Goal: Transaction & Acquisition: Book appointment/travel/reservation

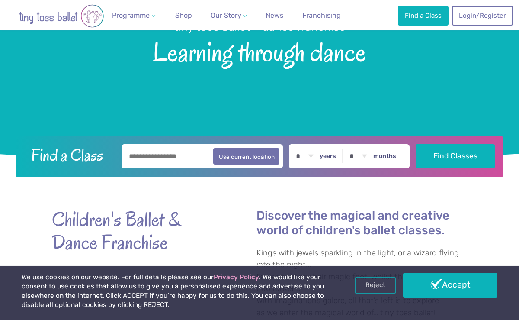
scroll to position [141, 0]
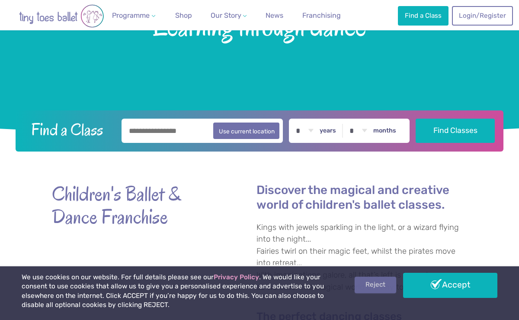
click at [384, 289] on link "Reject" at bounding box center [376, 284] width 42 height 16
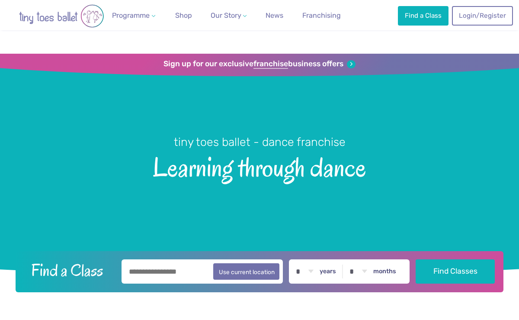
scroll to position [141, 0]
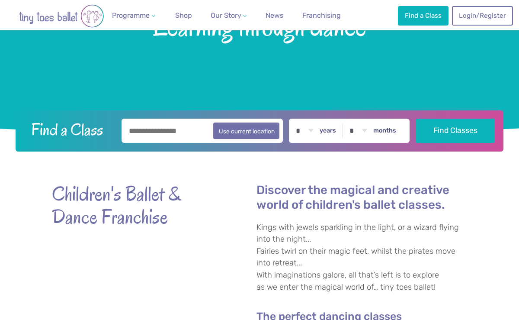
click at [192, 134] on input "text" at bounding box center [202, 130] width 161 height 24
click at [244, 133] on button "Use current location" at bounding box center [246, 130] width 66 height 16
click at [195, 134] on input "**********" at bounding box center [202, 130] width 161 height 24
type input "*"
type input "*******"
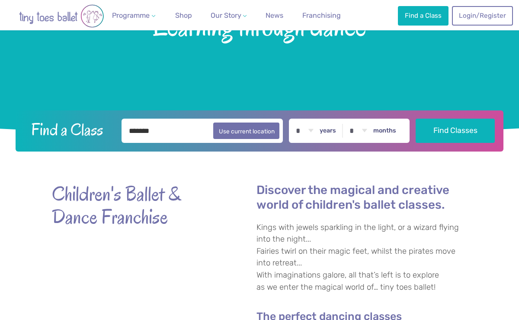
click at [331, 135] on div "* * * * * * * * * * ** ** ** years * * * * * * * * * * ** ** months" at bounding box center [349, 130] width 121 height 24
click at [312, 132] on select "* * * * * * * * * * ** ** **" at bounding box center [304, 130] width 27 height 24
select select "*"
click at [381, 128] on label "months" at bounding box center [384, 131] width 23 height 8
click at [372, 128] on select "* * * * * * * * * * ** **" at bounding box center [358, 130] width 27 height 24
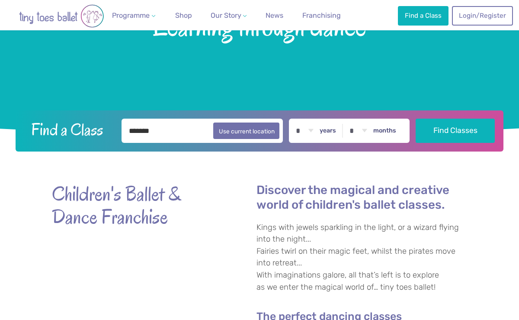
click at [367, 132] on select "* * * * * * * * * * ** **" at bounding box center [358, 130] width 27 height 24
select select "**"
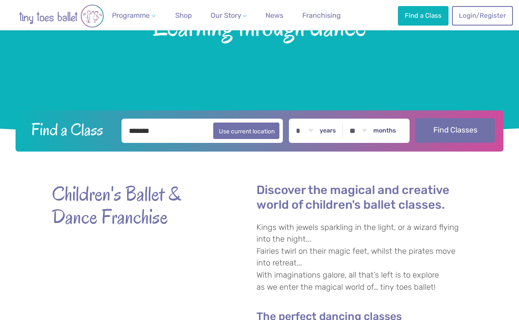
click at [449, 130] on button "Find Classes" at bounding box center [455, 130] width 79 height 24
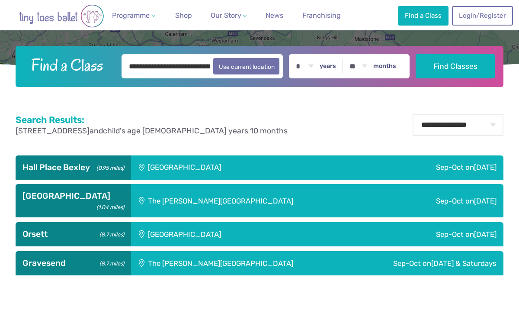
scroll to position [235, 0]
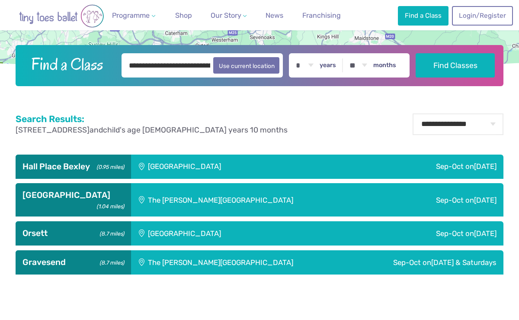
click at [342, 170] on div "Hall Place Sports Pavilion" at bounding box center [236, 166] width 211 height 24
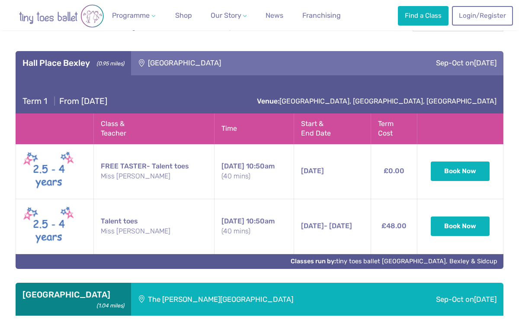
scroll to position [344, 0]
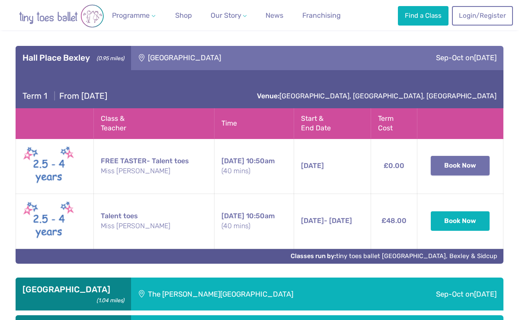
click at [450, 172] on button "Book Now" at bounding box center [460, 165] width 59 height 19
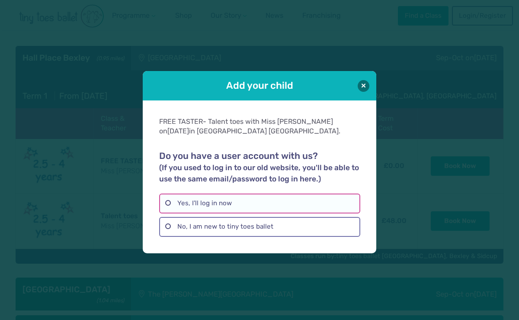
click at [275, 203] on label "Yes, I'll log in now" at bounding box center [259, 203] width 201 height 20
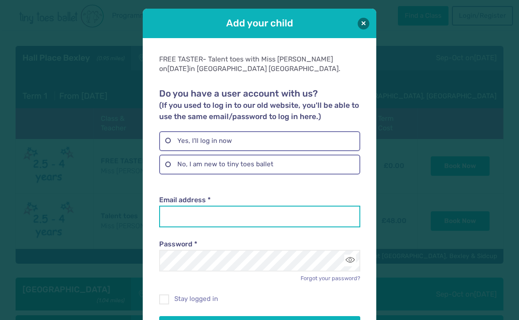
click at [255, 223] on input "Email address *" at bounding box center [259, 216] width 201 height 22
type input "**********"
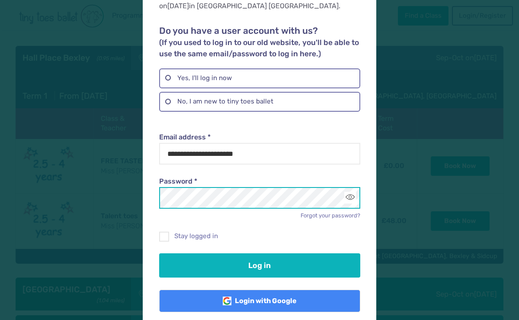
scroll to position [74, 0]
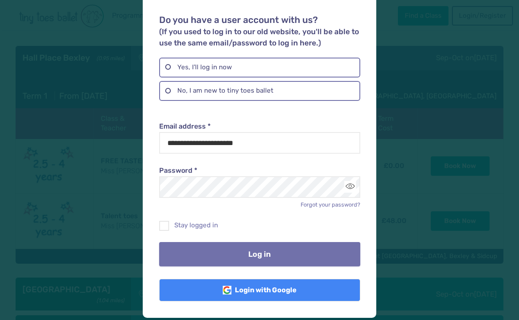
click at [221, 253] on button "Log in" at bounding box center [259, 254] width 201 height 24
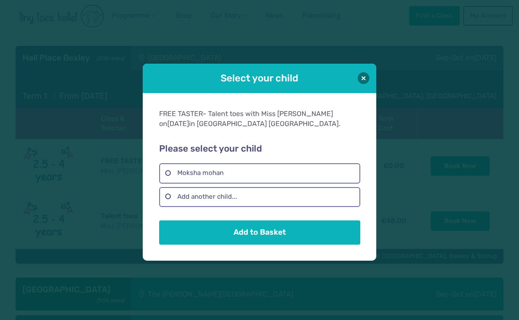
scroll to position [0, 0]
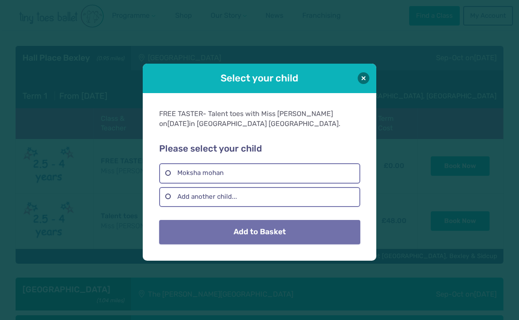
click at [295, 232] on button "Add to Basket" at bounding box center [259, 232] width 201 height 24
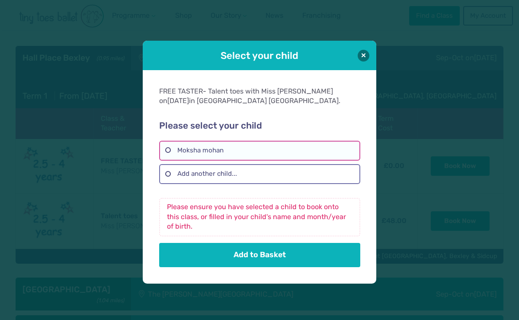
click at [213, 148] on label "Moksha mohan" at bounding box center [259, 151] width 201 height 20
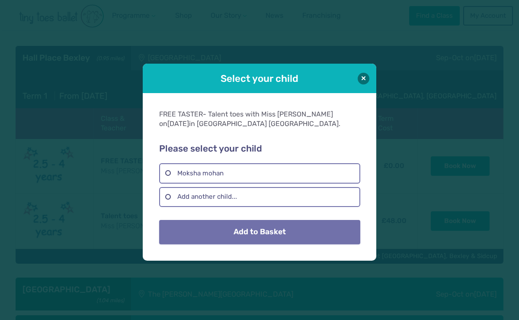
click at [246, 240] on button "Add to Basket" at bounding box center [259, 232] width 201 height 24
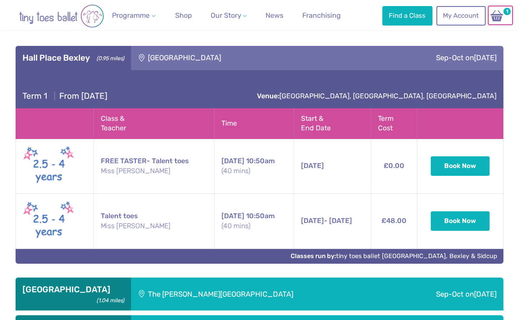
click at [498, 18] on img at bounding box center [497, 16] width 16 height 13
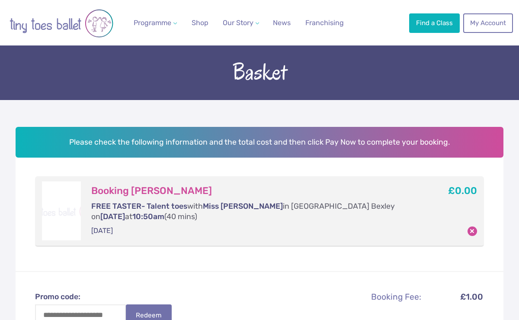
scroll to position [44, 0]
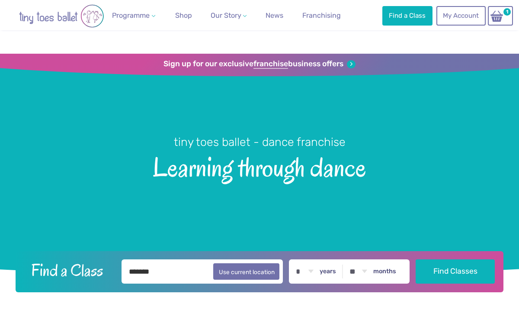
select select "*"
select select "**"
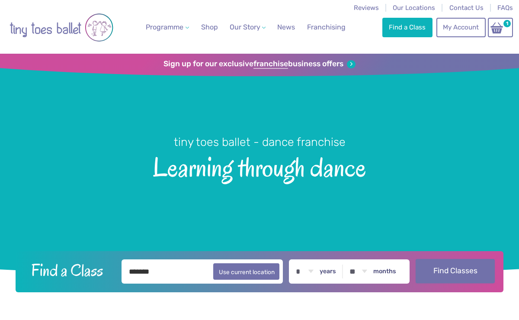
click at [460, 266] on button "Find Classes" at bounding box center [455, 271] width 79 height 24
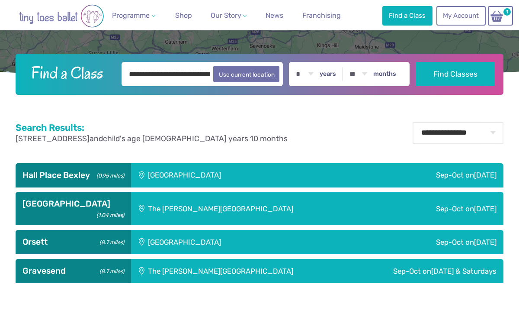
scroll to position [229, 0]
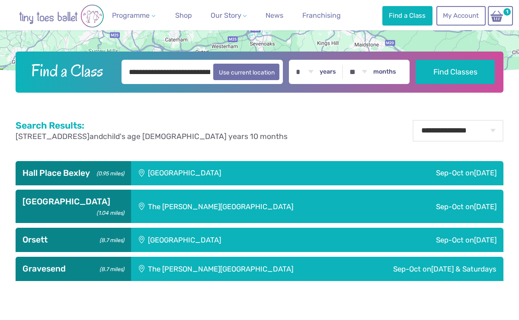
click at [392, 171] on div "Sep-Oct on Friday" at bounding box center [423, 173] width 162 height 24
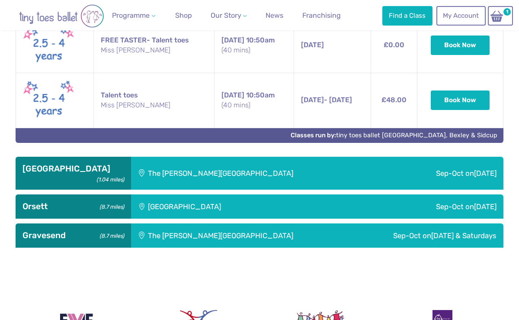
scroll to position [468, 0]
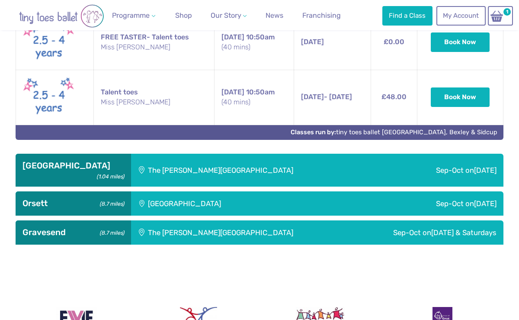
click at [390, 160] on div "Sep-Oct on Saturday" at bounding box center [447, 170] width 114 height 33
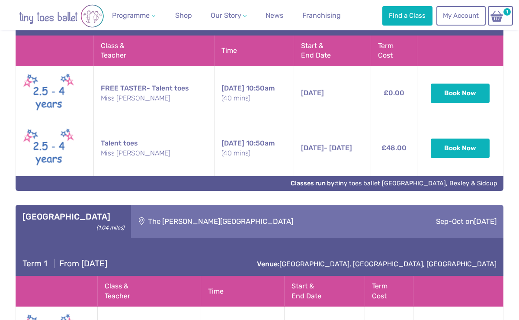
scroll to position [417, 0]
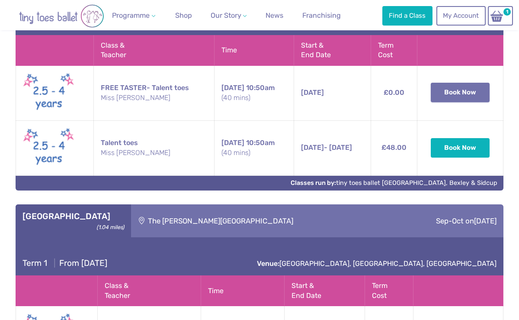
click at [472, 90] on button "Book Now" at bounding box center [460, 92] width 59 height 19
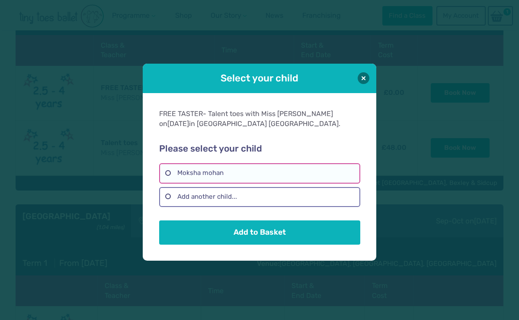
click at [330, 177] on label "Moksha mohan" at bounding box center [259, 173] width 201 height 20
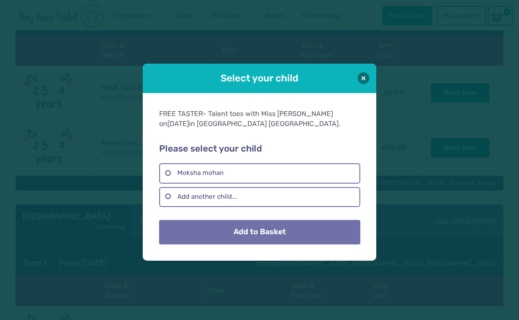
click at [316, 230] on button "Add to Basket" at bounding box center [259, 232] width 201 height 24
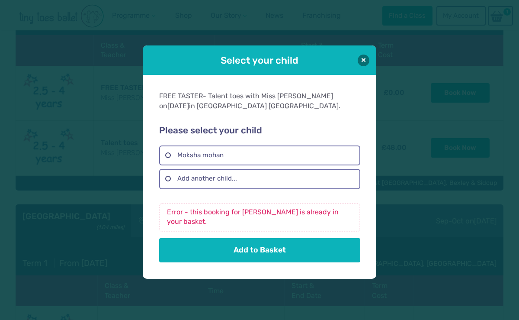
click at [357, 79] on div "FREE TASTER- Talent toes with Miss Kristina on Friday in Hall Place Bexley. Ple…" at bounding box center [260, 176] width 234 height 203
click at [357, 64] on div "Select your child" at bounding box center [260, 59] width 234 height 29
click at [368, 62] on button at bounding box center [364, 60] width 12 height 12
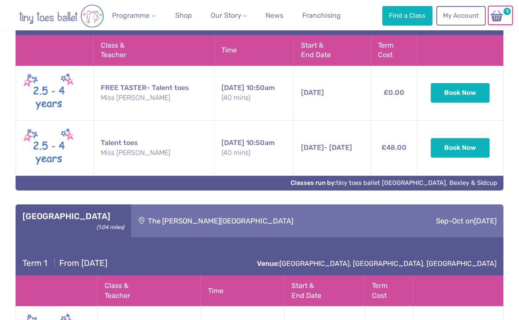
click at [495, 16] on img at bounding box center [497, 16] width 16 height 13
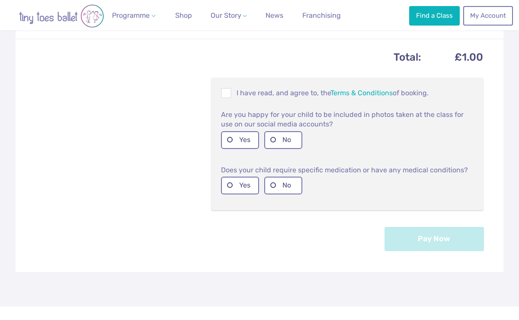
scroll to position [342, 0]
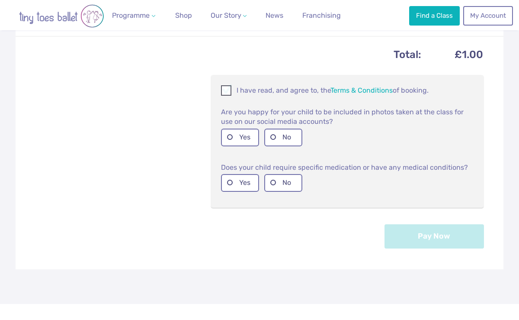
click at [227, 93] on span at bounding box center [227, 92] width 10 height 8
click at [274, 141] on label "No" at bounding box center [283, 137] width 38 height 18
click at [283, 183] on label "No" at bounding box center [283, 183] width 38 height 18
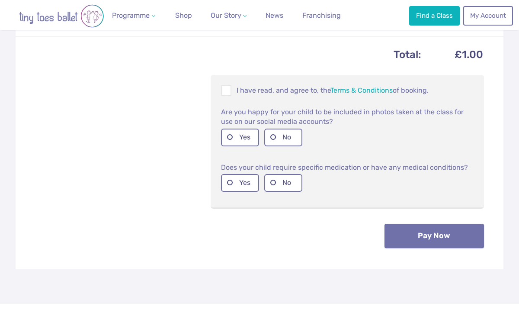
click at [415, 231] on button "Pay Now" at bounding box center [433, 236] width 99 height 24
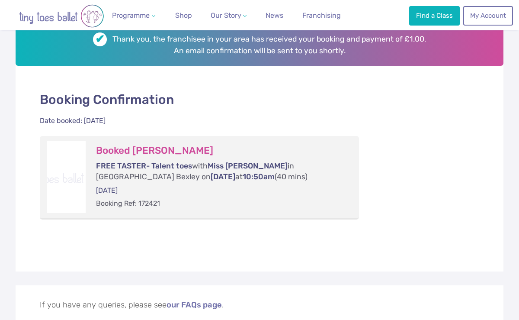
scroll to position [144, 0]
